Goal: Download file/media

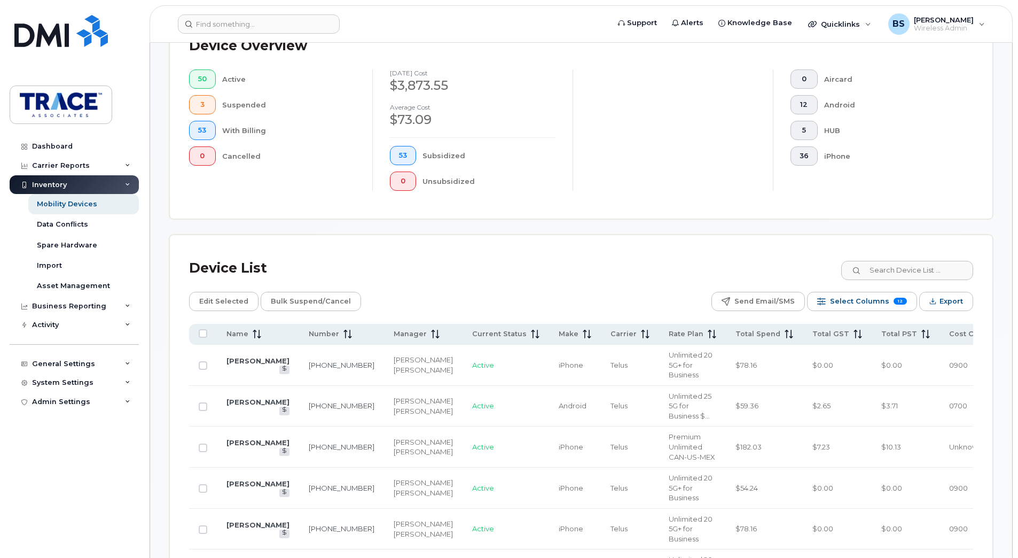
scroll to position [282, 0]
click at [952, 297] on span "Export" at bounding box center [950, 301] width 23 height 16
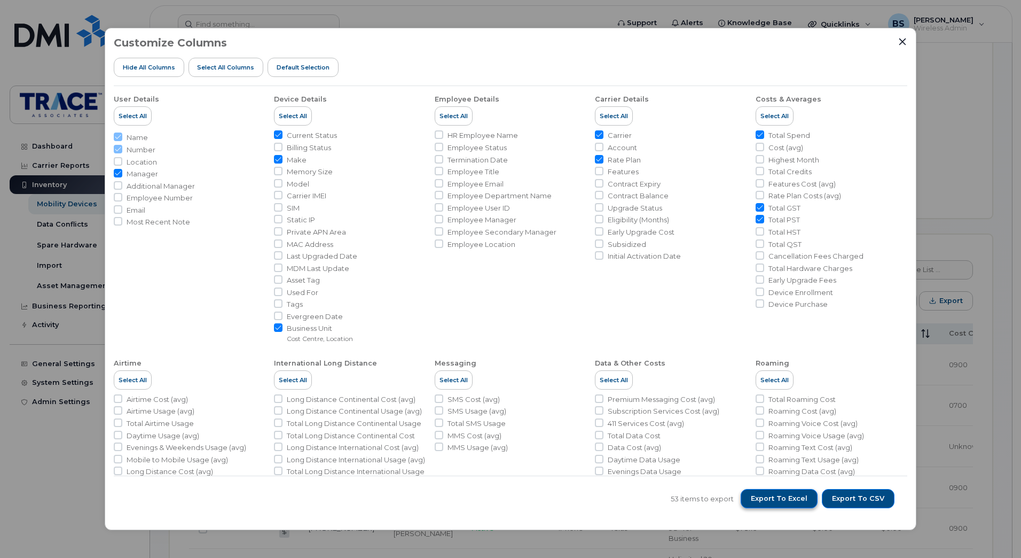
click at [780, 501] on span "Export to Excel" at bounding box center [779, 498] width 57 height 10
click at [724, 63] on div "Customize Columns Hide All Columns Select all Columns Default Selection" at bounding box center [511, 61] width 794 height 49
click at [904, 41] on icon "Close" at bounding box center [902, 41] width 7 height 7
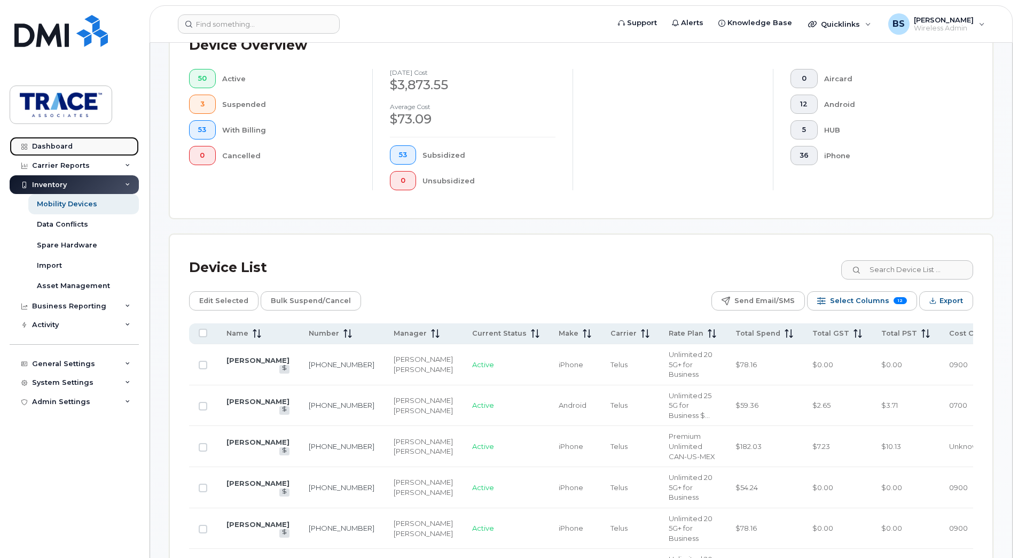
click at [85, 141] on link "Dashboard" at bounding box center [74, 146] width 129 height 19
